Goal: Information Seeking & Learning: Understand process/instructions

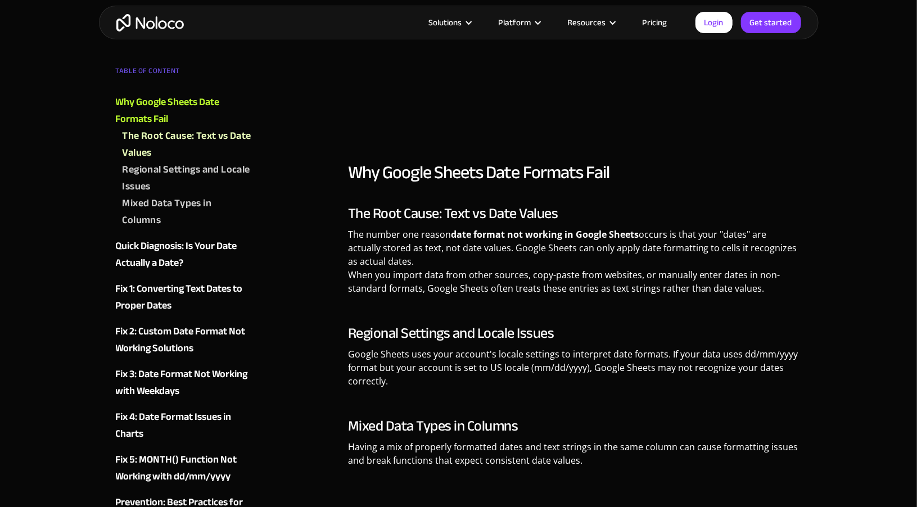
scroll to position [1012, 0]
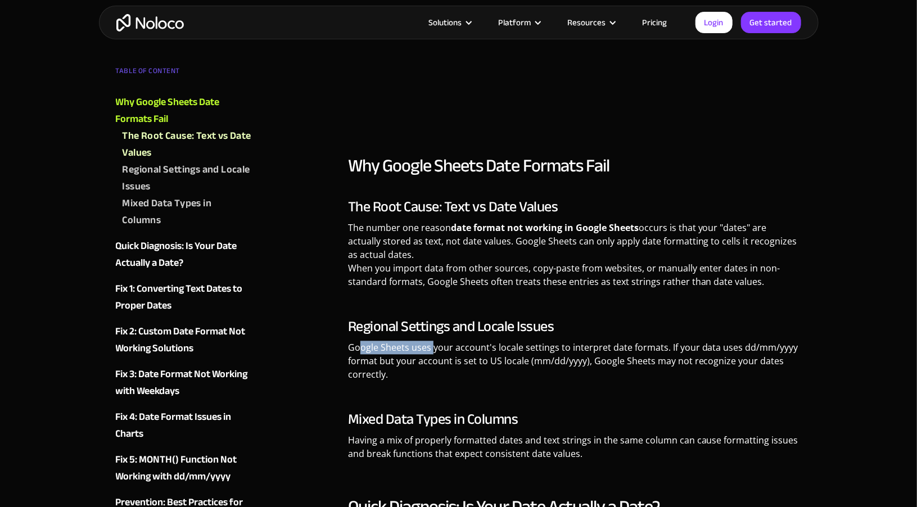
drag, startPoint x: 357, startPoint y: 345, endPoint x: 431, endPoint y: 345, distance: 73.6
click at [431, 345] on p "Google Sheets uses your account's locale settings to interpret date formats. If…" at bounding box center [575, 365] width 454 height 49
click at [446, 349] on p "Google Sheets uses your account's locale settings to interpret date formats. If…" at bounding box center [575, 365] width 454 height 49
drag, startPoint x: 632, startPoint y: 348, endPoint x: 658, endPoint y: 348, distance: 25.3
click at [658, 348] on p "Google Sheets uses your account's locale settings to interpret date formats. If…" at bounding box center [575, 365] width 454 height 49
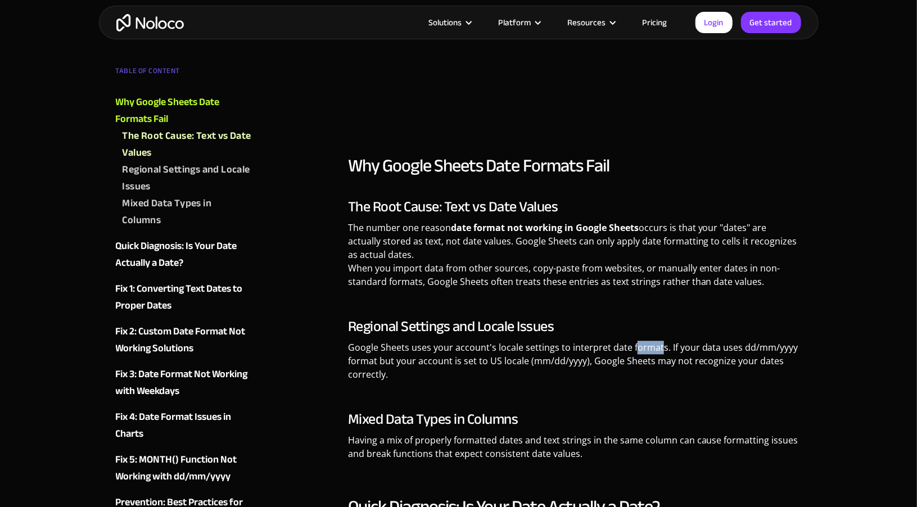
click at [658, 348] on p "Google Sheets uses your account's locale settings to interpret date formats. If…" at bounding box center [575, 365] width 454 height 49
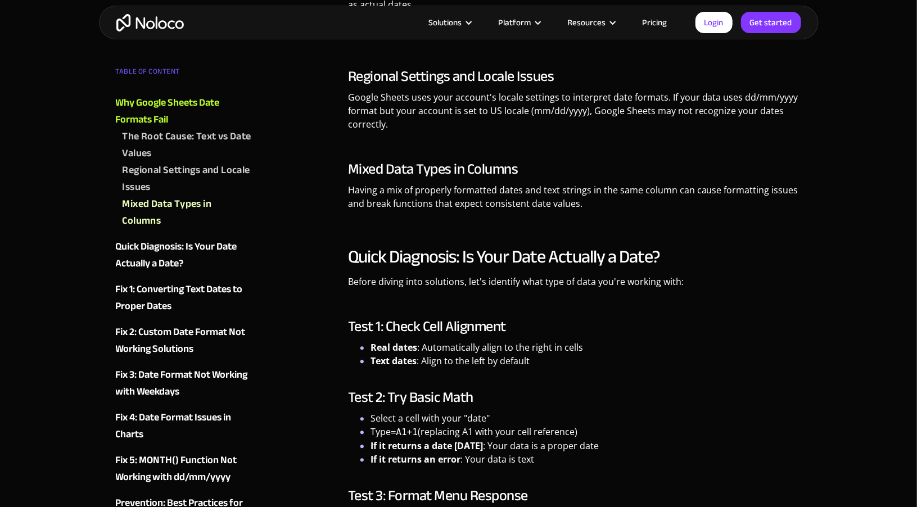
scroll to position [1274, 0]
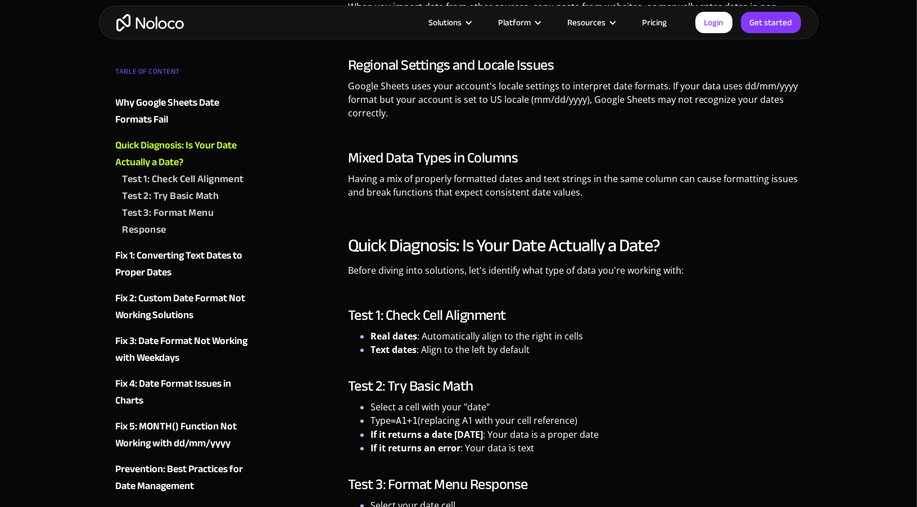
click at [484, 336] on li "Real dates : Automatically align to the right in cells" at bounding box center [585, 335] width 431 height 13
drag, startPoint x: 435, startPoint y: 347, endPoint x: 460, endPoint y: 352, distance: 25.8
click at [460, 352] on li "Text dates : Align to the left by default" at bounding box center [585, 349] width 431 height 13
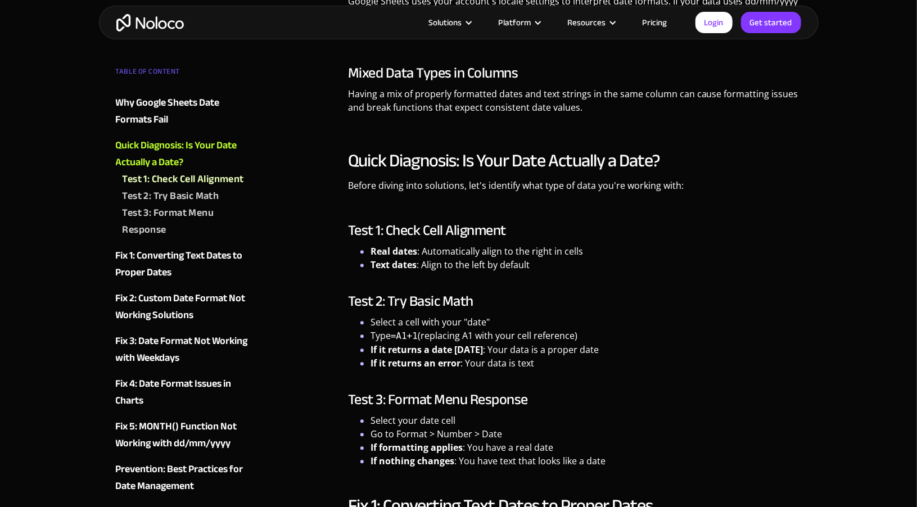
scroll to position [1367, 0]
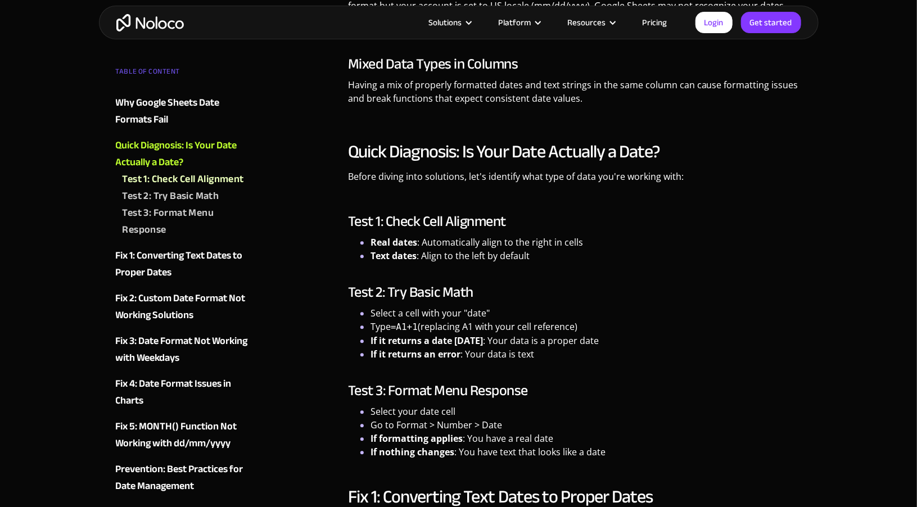
click at [429, 316] on li "Select a cell with your "date"" at bounding box center [585, 312] width 431 height 13
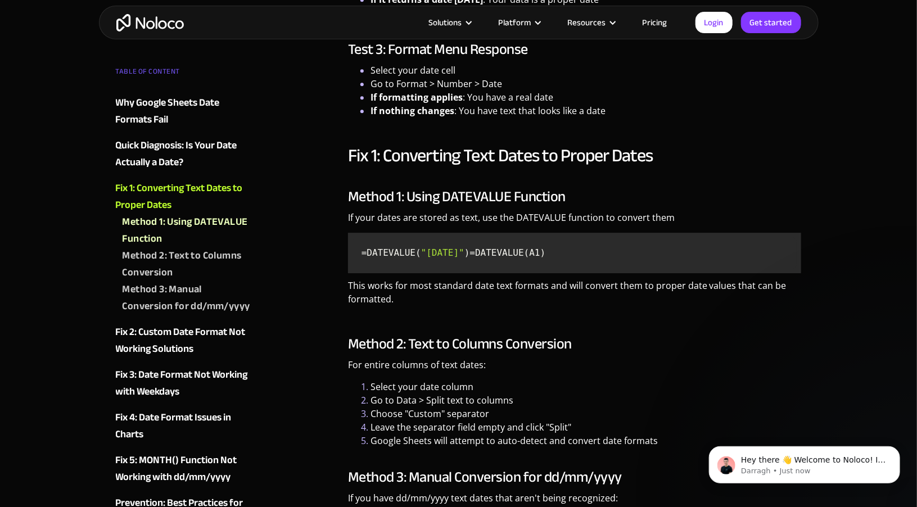
scroll to position [1742, 0]
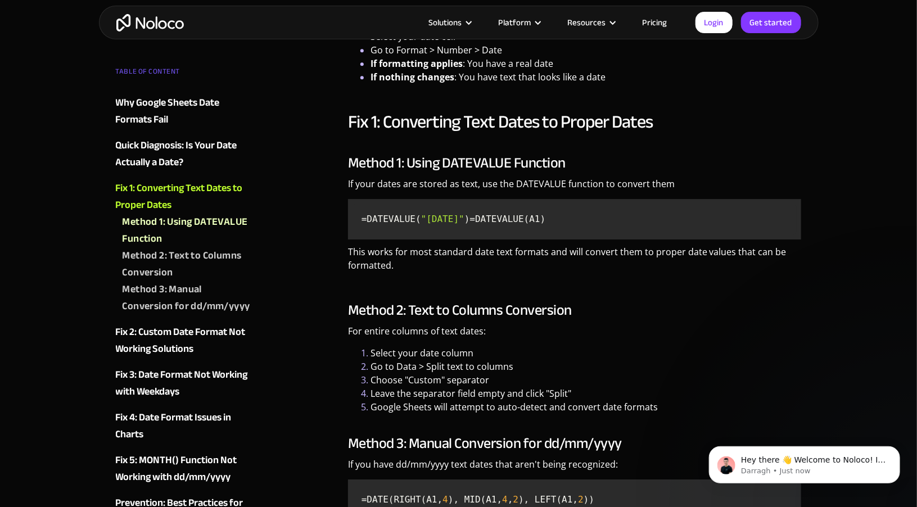
click at [374, 373] on li "Go to Data > Split text to columns" at bounding box center [585, 366] width 431 height 13
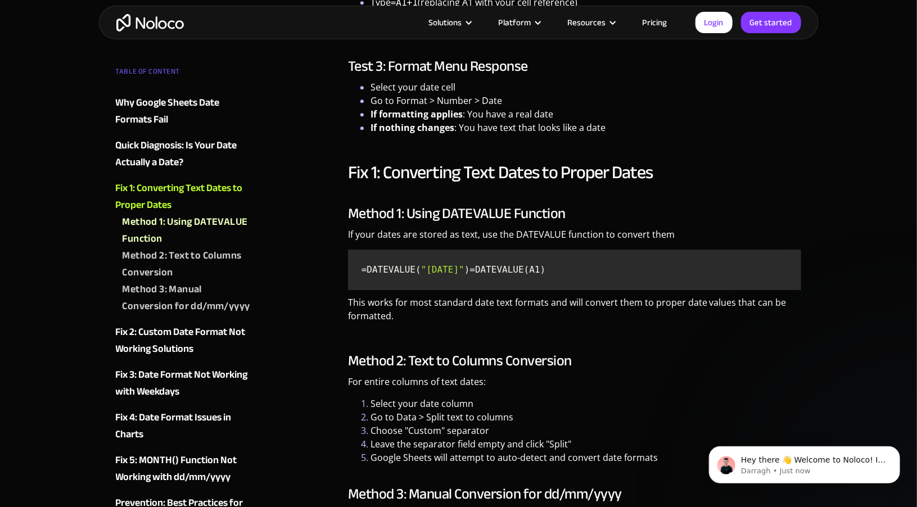
scroll to position [1648, 0]
